Goal: Information Seeking & Learning: Learn about a topic

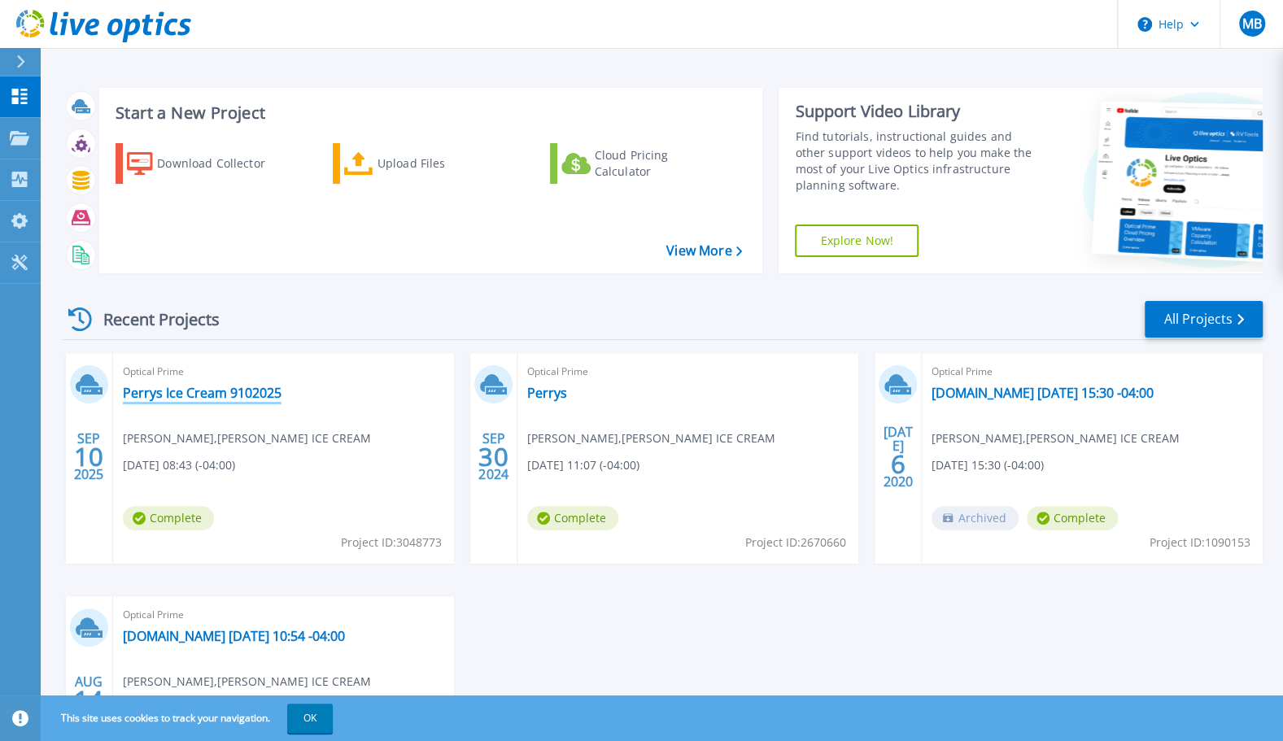
click at [225, 390] on link "Perrys Ice Cream 9102025" at bounding box center [202, 393] width 159 height 16
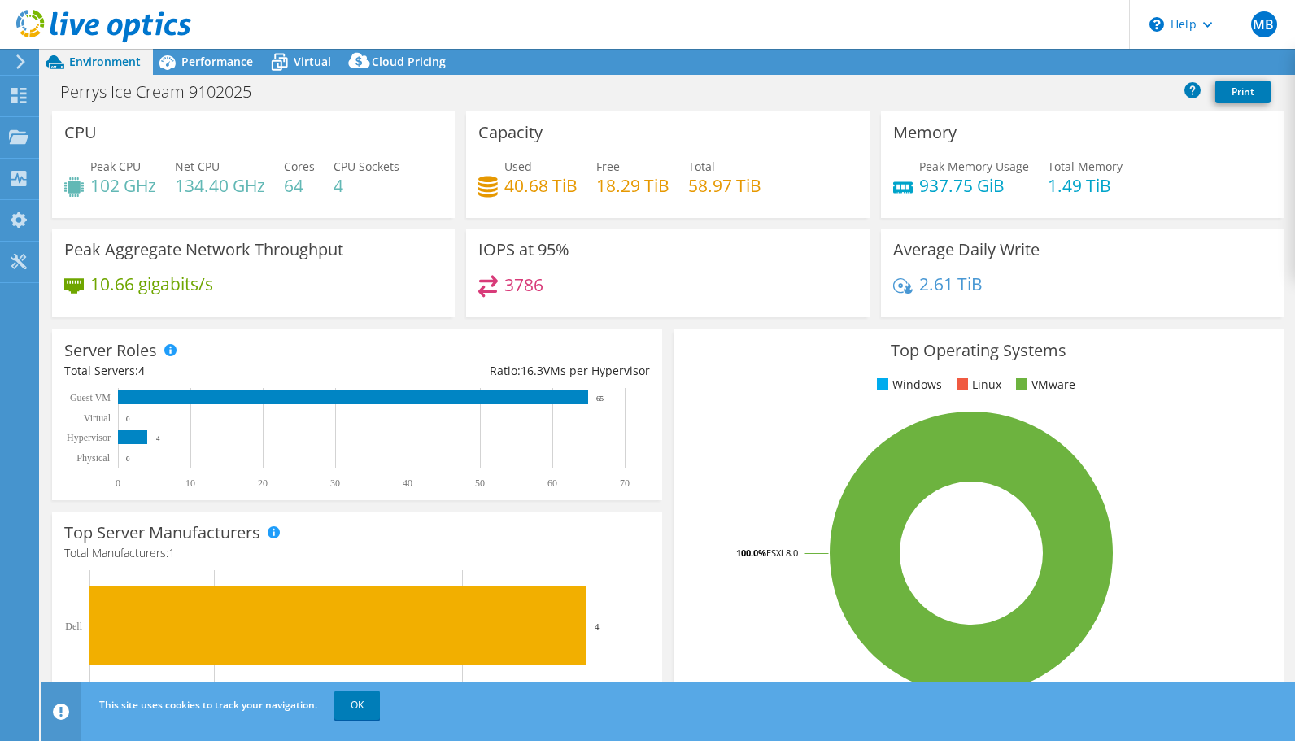
select select "USD"
click at [213, 53] on div "Performance" at bounding box center [209, 62] width 112 height 26
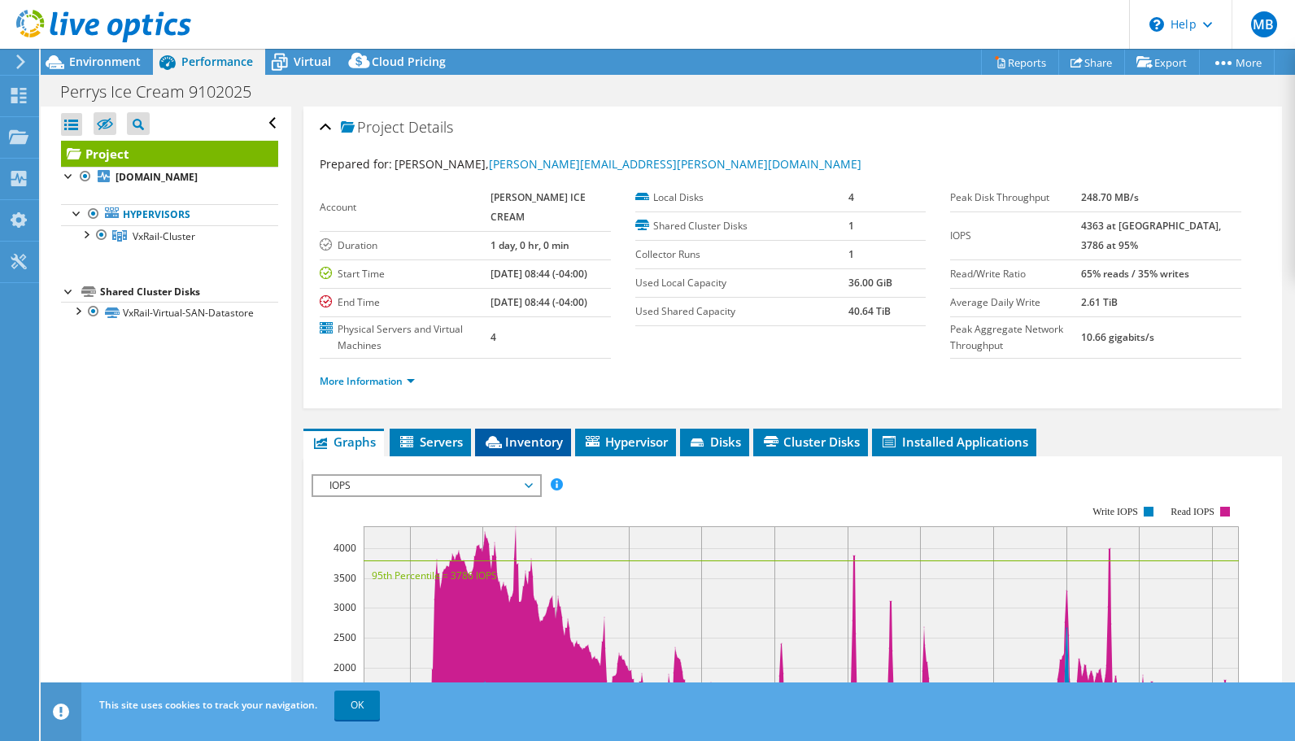
click at [500, 456] on li "Inventory" at bounding box center [523, 443] width 96 height 28
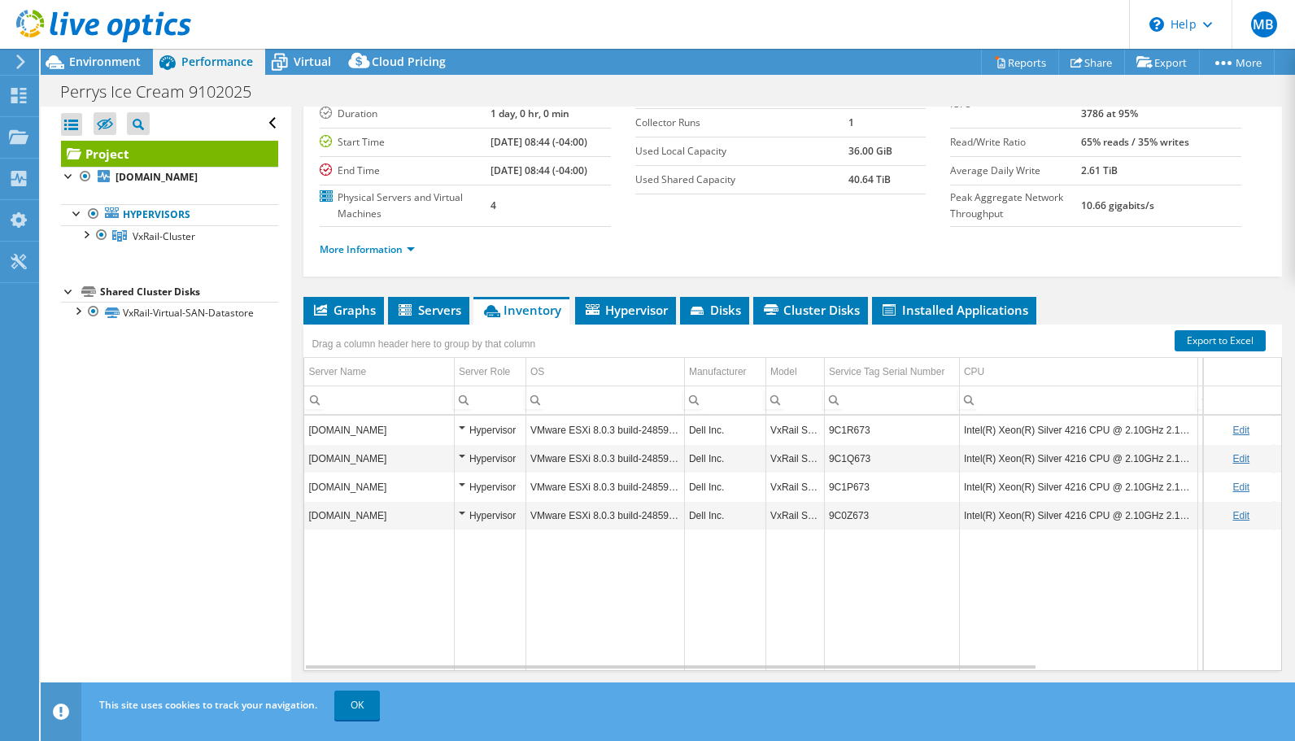
scroll to position [171, 0]
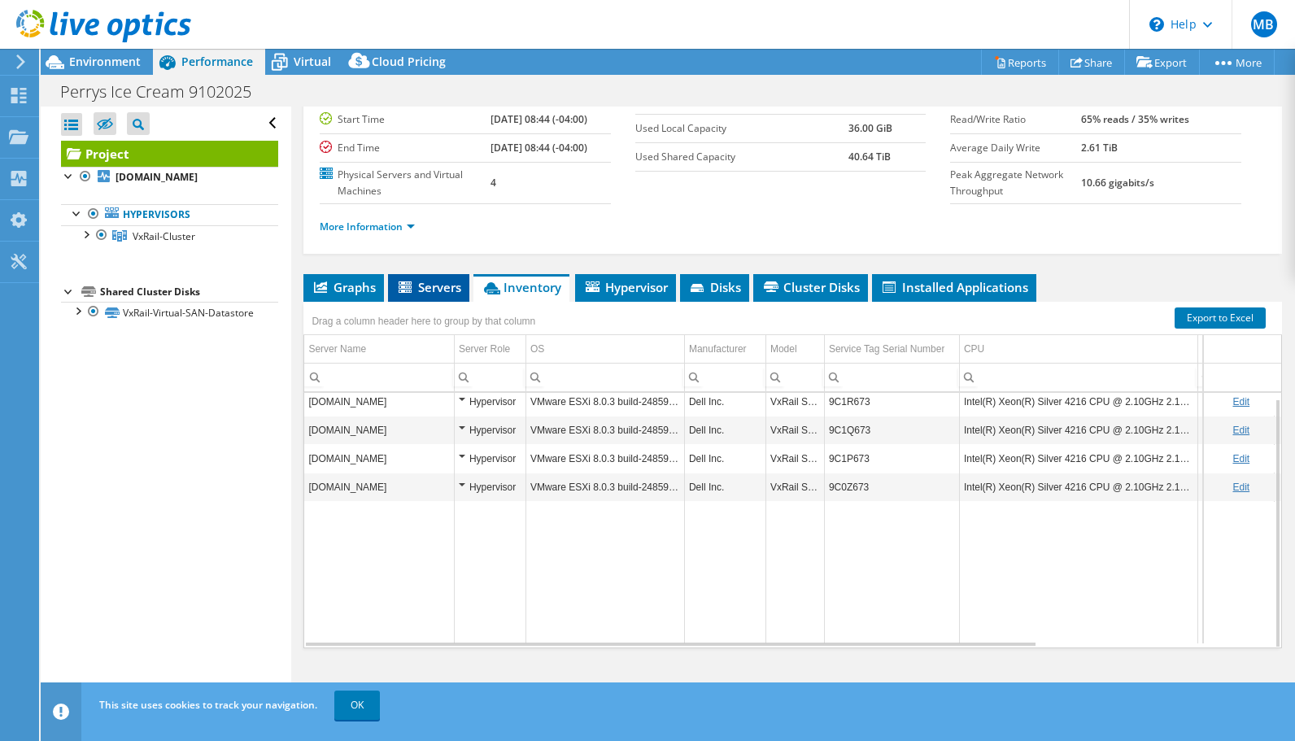
click at [423, 282] on span "Servers" at bounding box center [428, 287] width 65 height 16
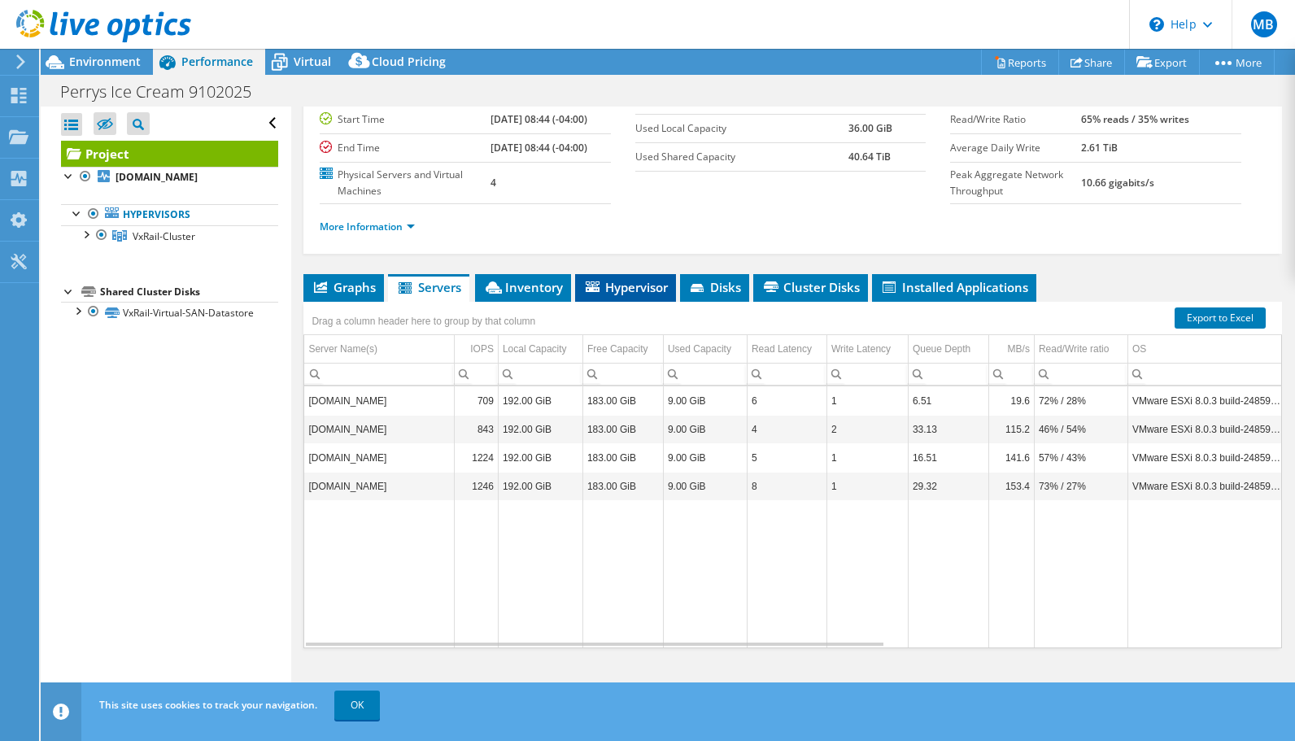
click at [612, 293] on span "Hypervisor" at bounding box center [625, 287] width 85 height 16
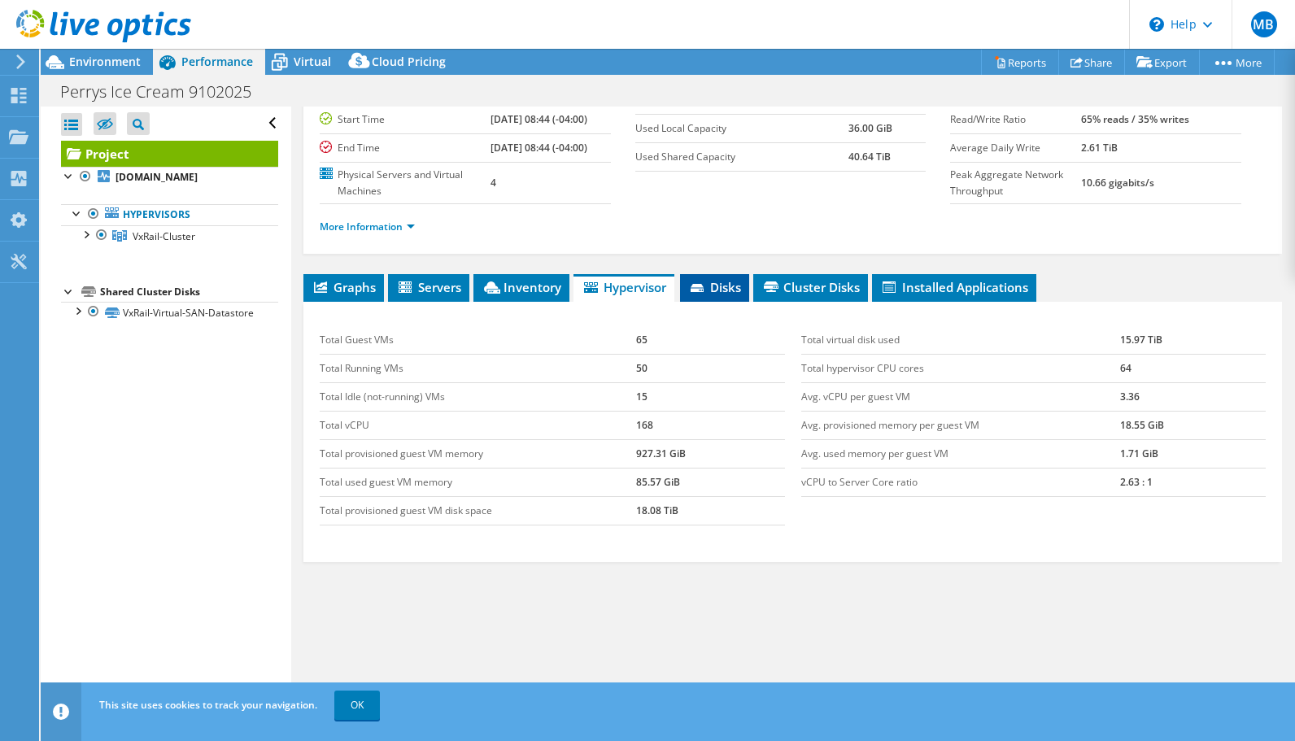
click at [720, 283] on span "Disks" at bounding box center [714, 287] width 53 height 16
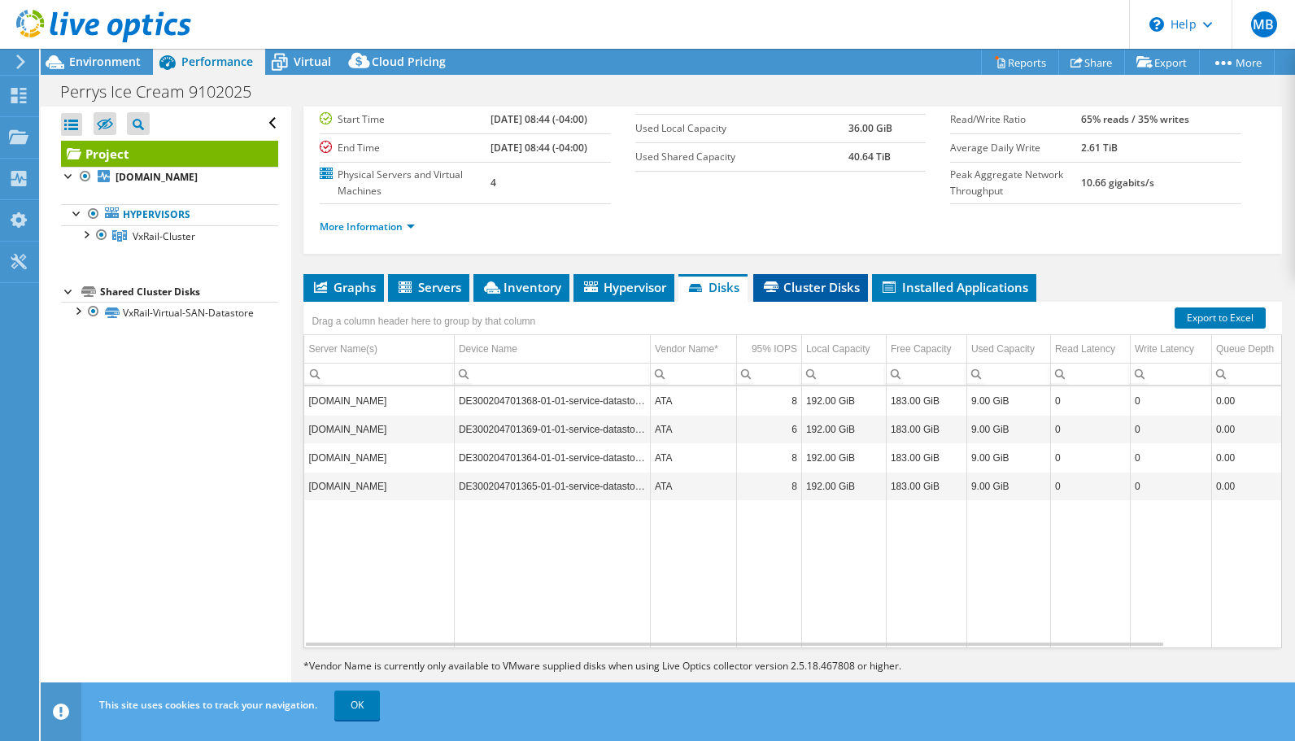
click at [808, 289] on span "Cluster Disks" at bounding box center [810, 287] width 98 height 16
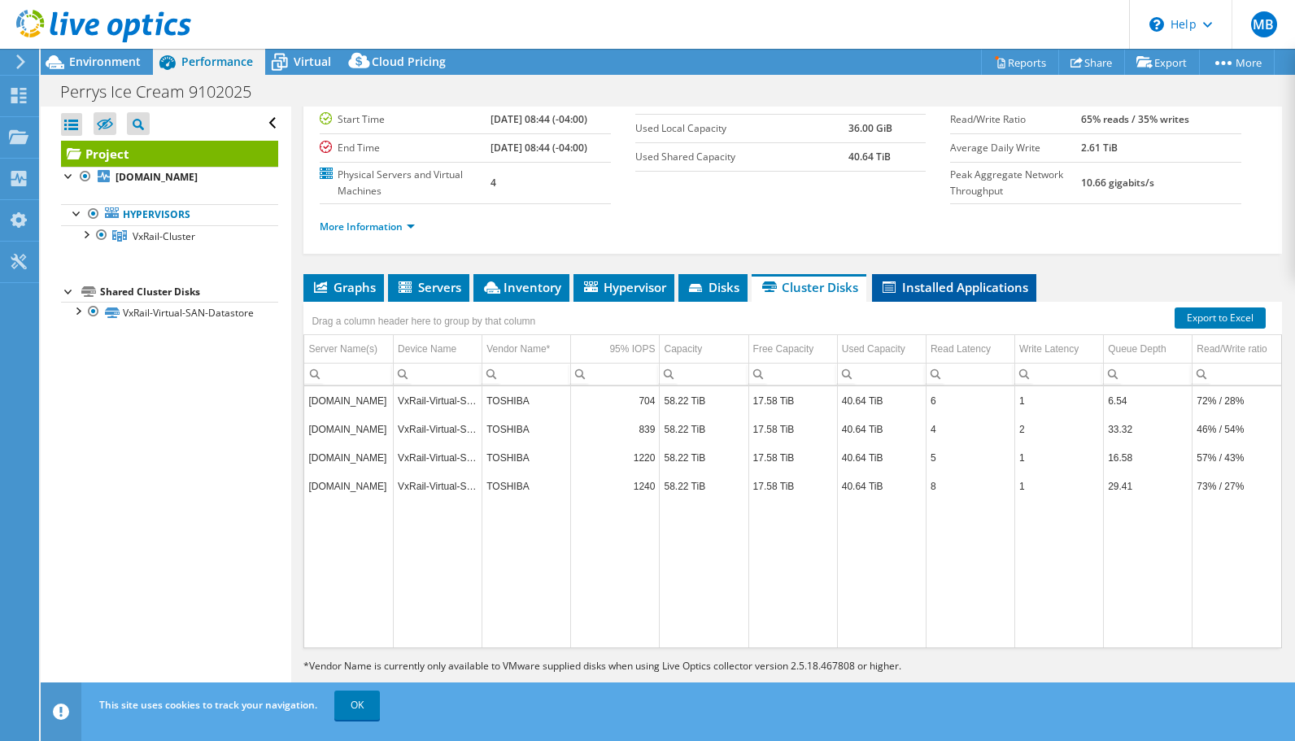
click at [943, 290] on span "Installed Applications" at bounding box center [954, 287] width 148 height 16
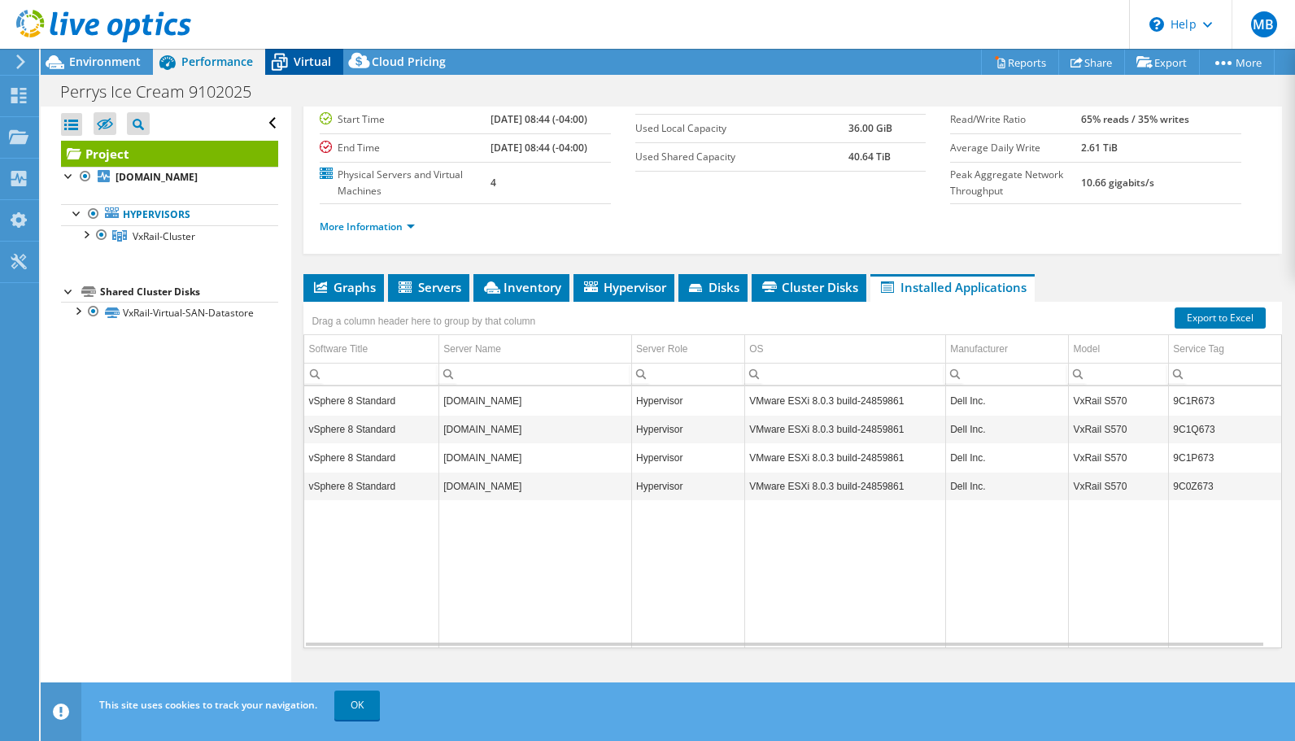
click at [317, 63] on span "Virtual" at bounding box center [312, 61] width 37 height 15
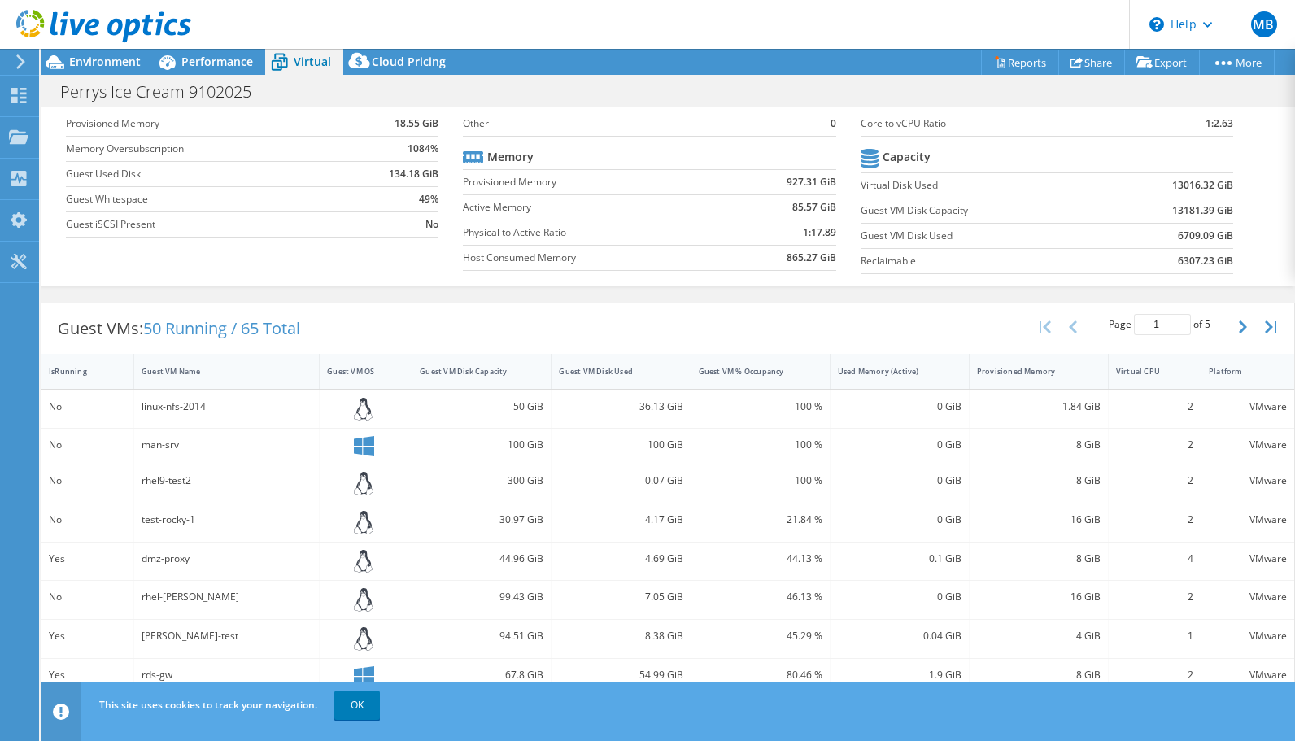
scroll to position [124, 0]
click at [195, 368] on div "Guest VM Name" at bounding box center [217, 370] width 150 height 11
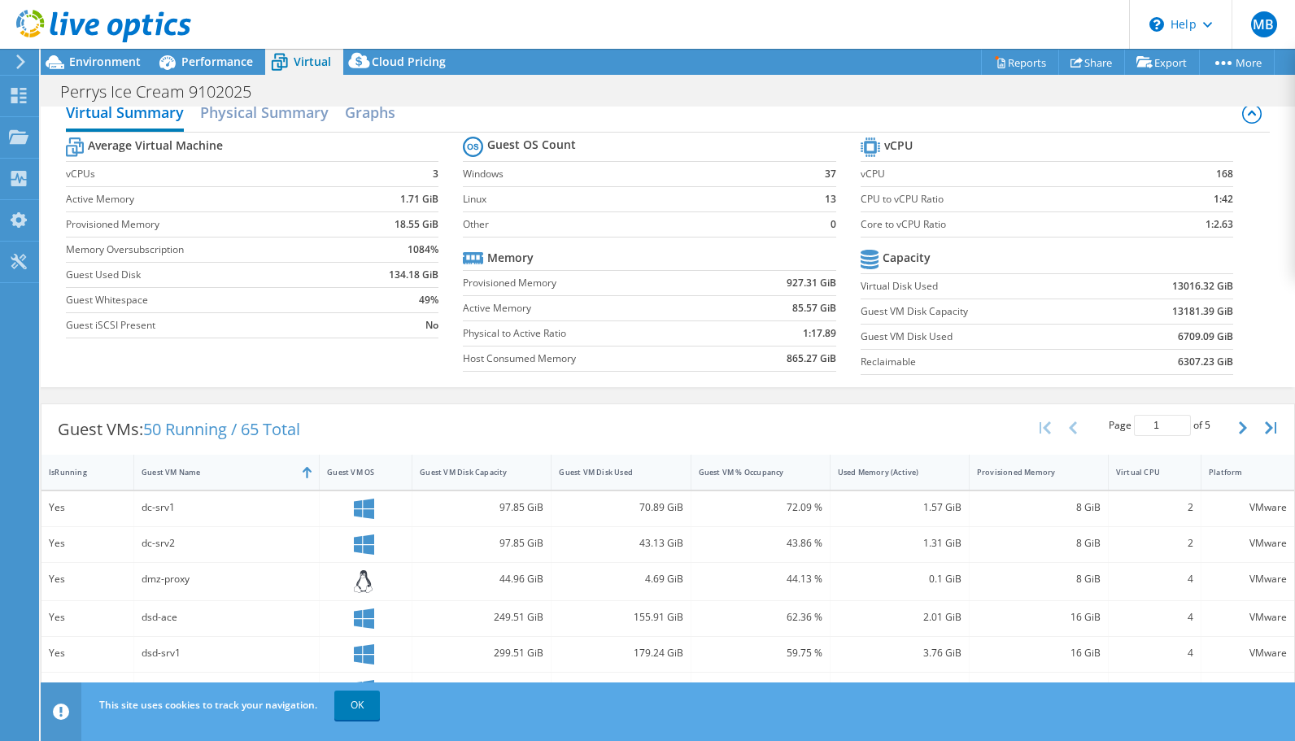
scroll to position [0, 0]
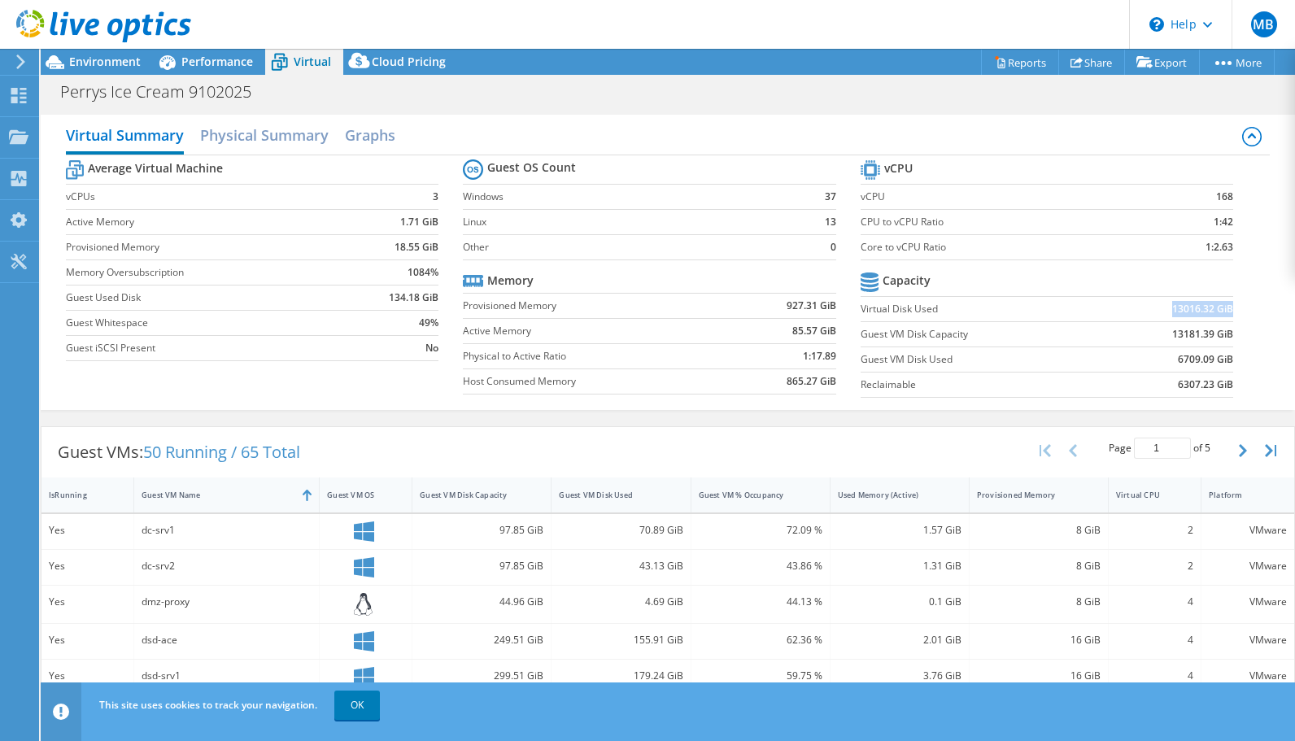
drag, startPoint x: 1163, startPoint y: 307, endPoint x: 1220, endPoint y: 304, distance: 57.0
click at [1220, 304] on b "13016.32 GiB" at bounding box center [1202, 309] width 61 height 16
click at [1010, 62] on link "Reports" at bounding box center [1020, 62] width 78 height 25
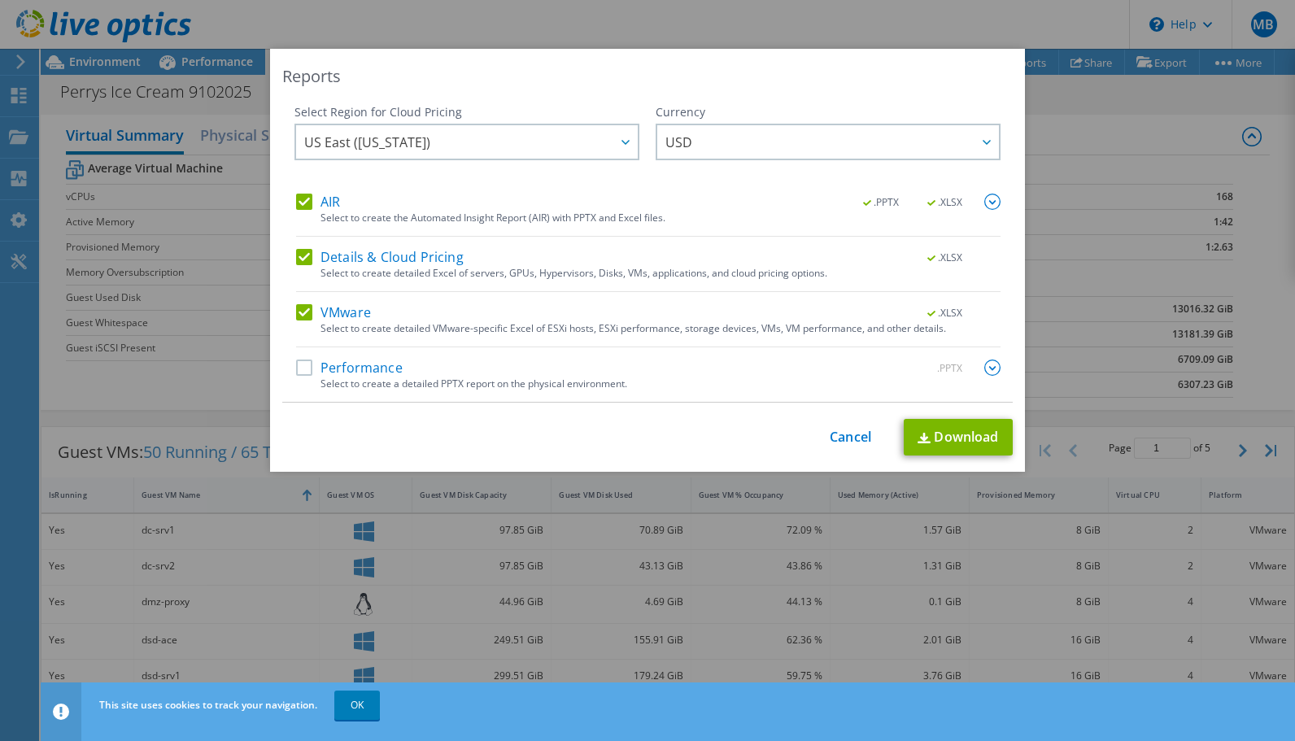
click at [939, 19] on div "Reports Select Region for Cloud Pricing Asia Pacific ([GEOGRAPHIC_DATA]) [GEOGR…" at bounding box center [647, 370] width 1295 height 741
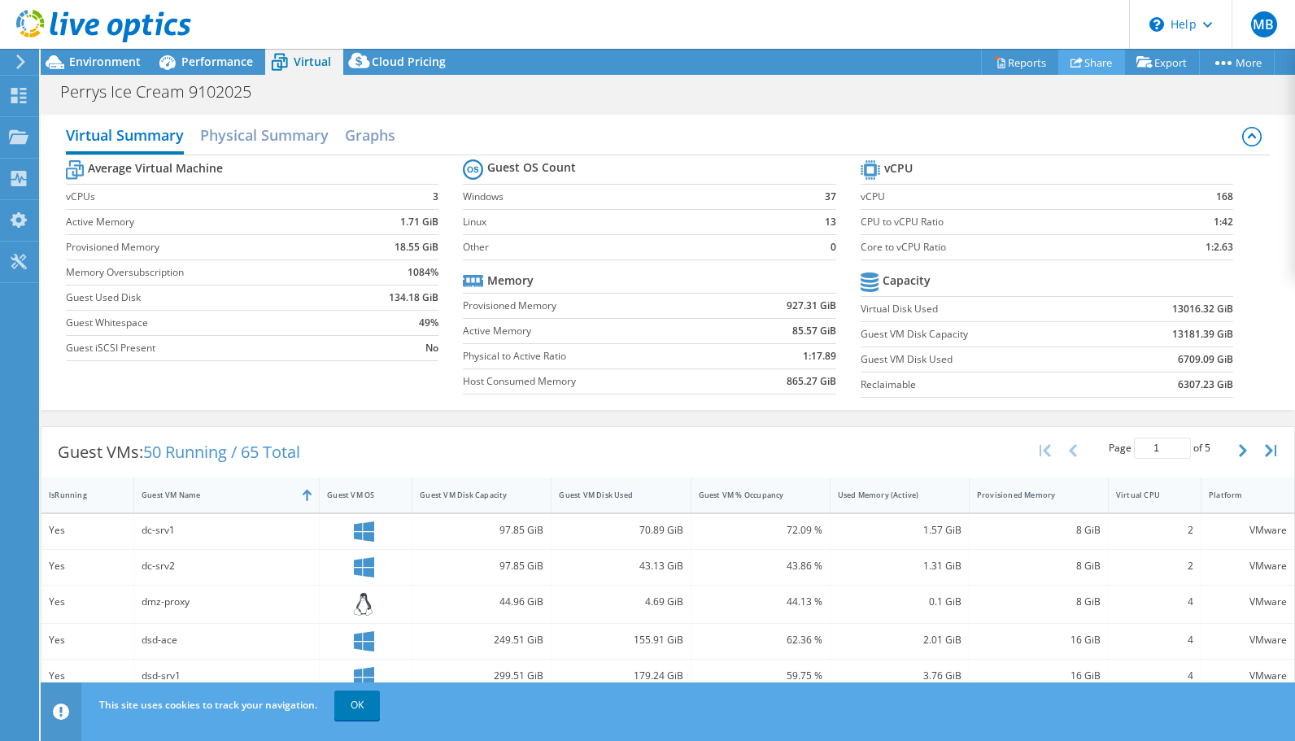
click at [1074, 58] on icon at bounding box center [1076, 62] width 12 height 12
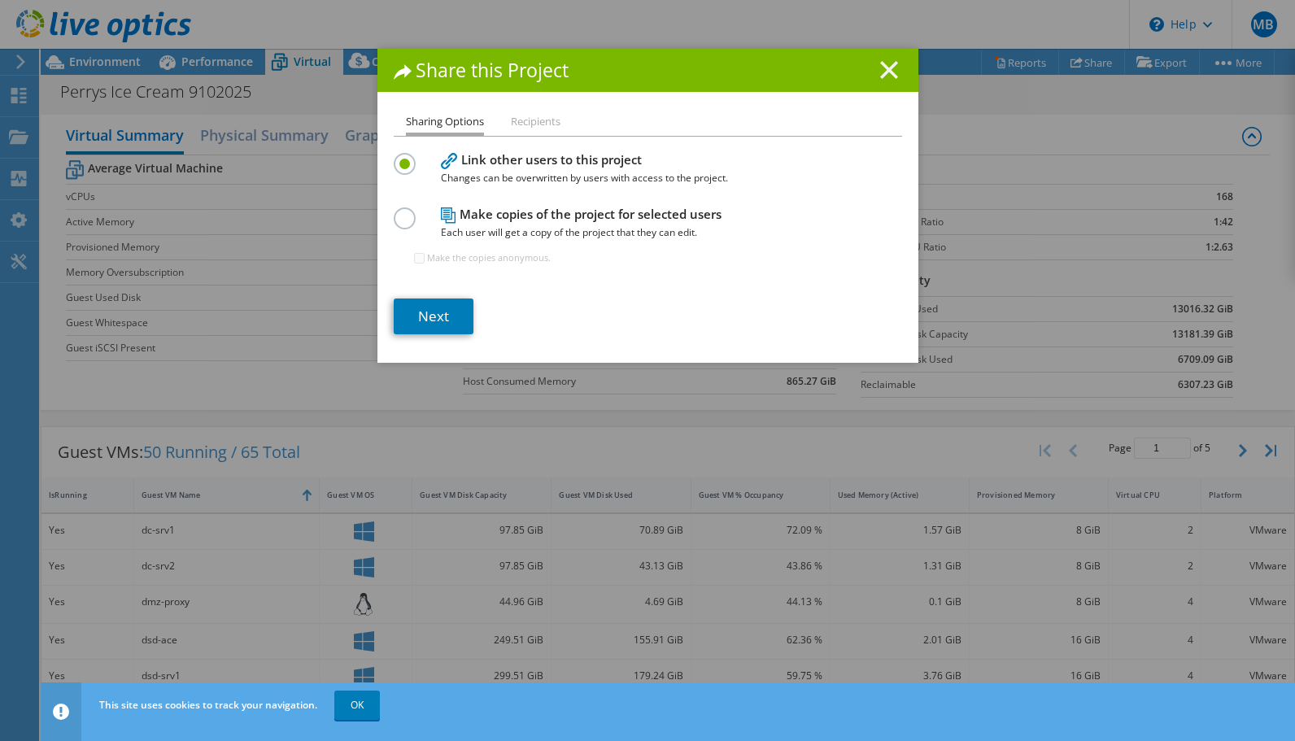
click at [880, 62] on icon at bounding box center [889, 70] width 18 height 18
